Goal: Communication & Community: Answer question/provide support

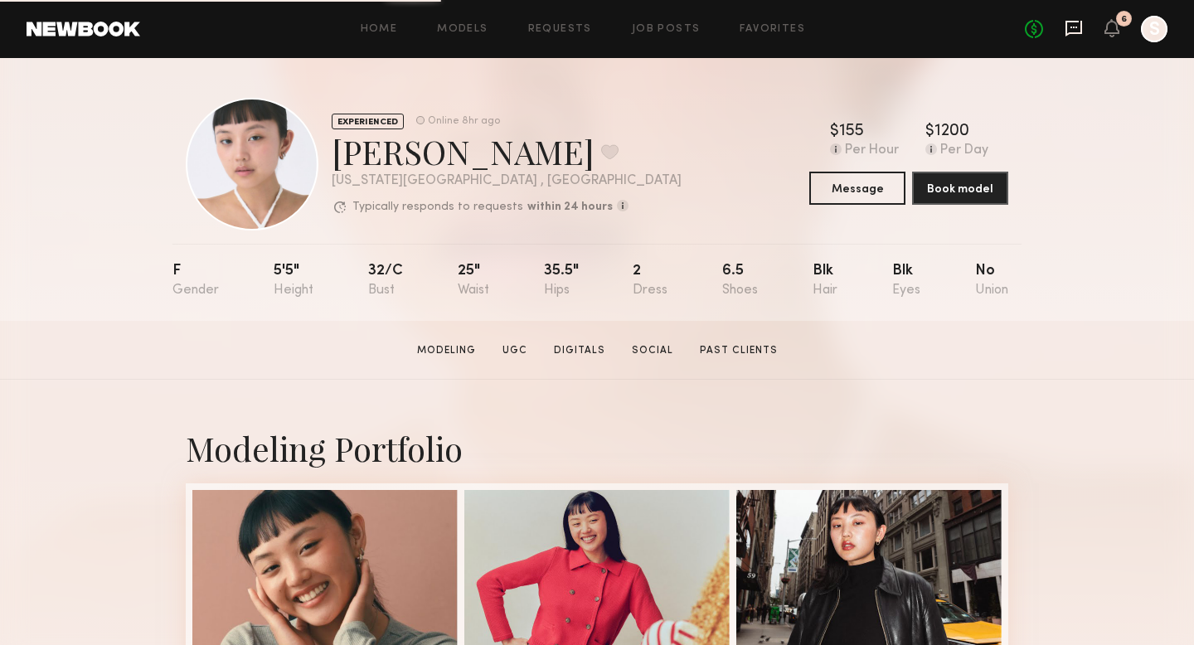
click at [1075, 27] on icon at bounding box center [1073, 28] width 7 height 2
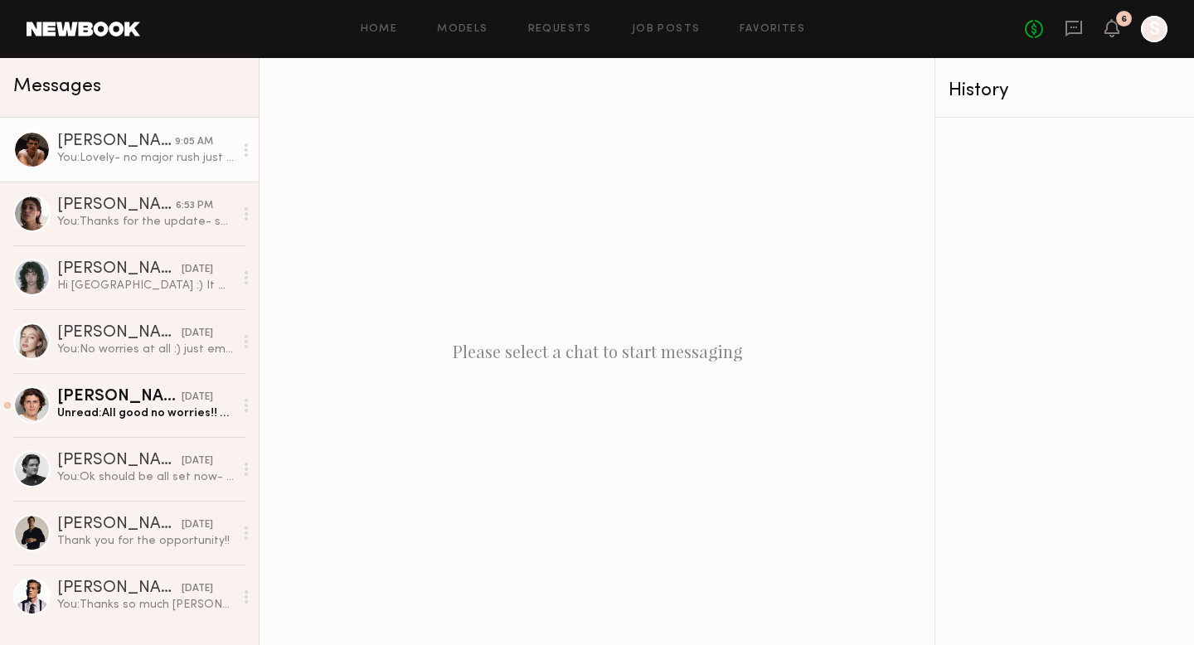
click at [156, 173] on link "[PERSON_NAME] 9:05 AM You: Lovely- no major rush just wanted to check in! Thank…" at bounding box center [129, 150] width 259 height 64
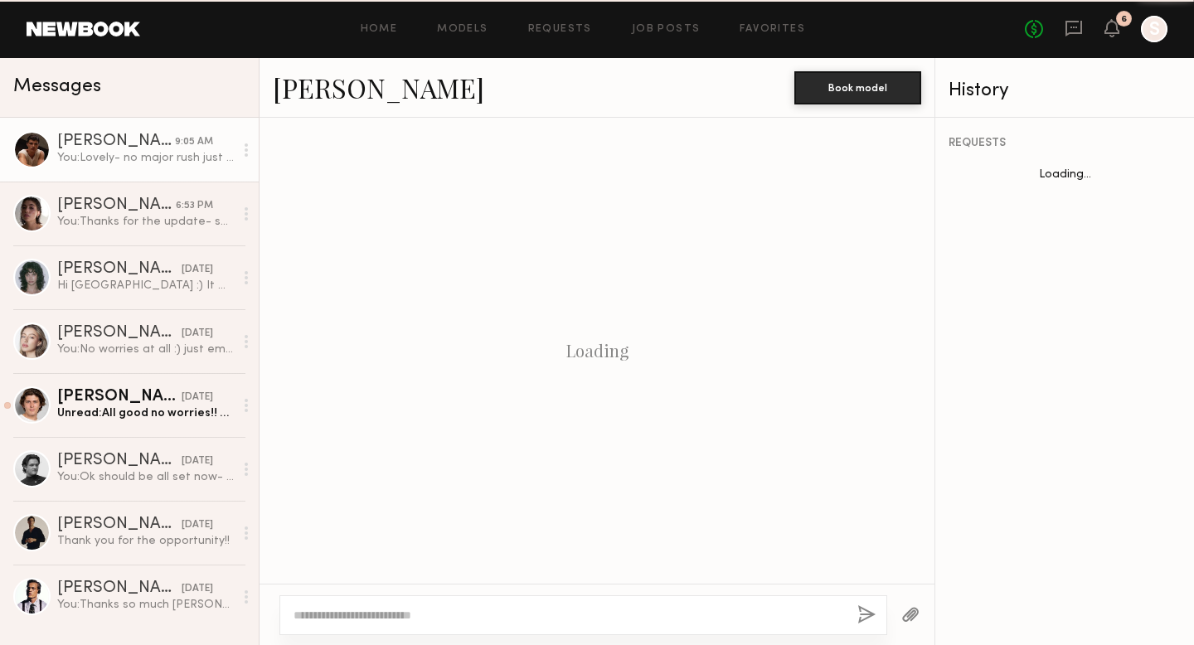
scroll to position [929, 0]
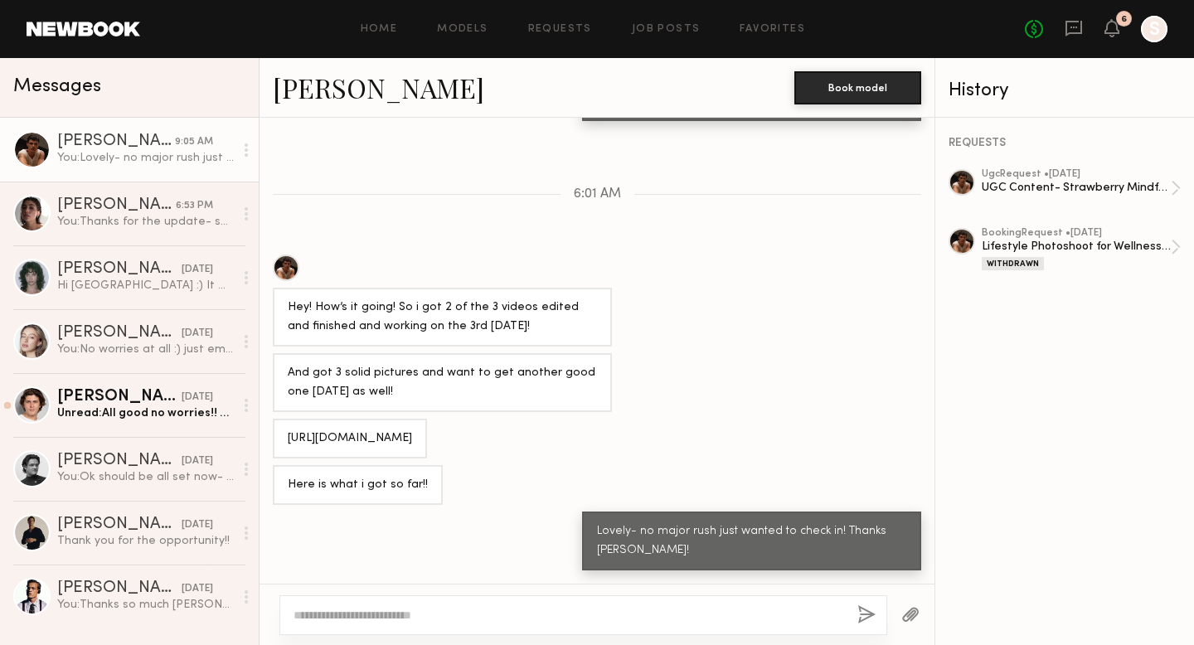
drag, startPoint x: 570, startPoint y: 441, endPoint x: 283, endPoint y: 393, distance: 291.7
click at [283, 419] on div "[URL][DOMAIN_NAME]" at bounding box center [350, 439] width 154 height 40
copy div "[URL][DOMAIN_NAME]"
